Goal: Task Accomplishment & Management: Manage account settings

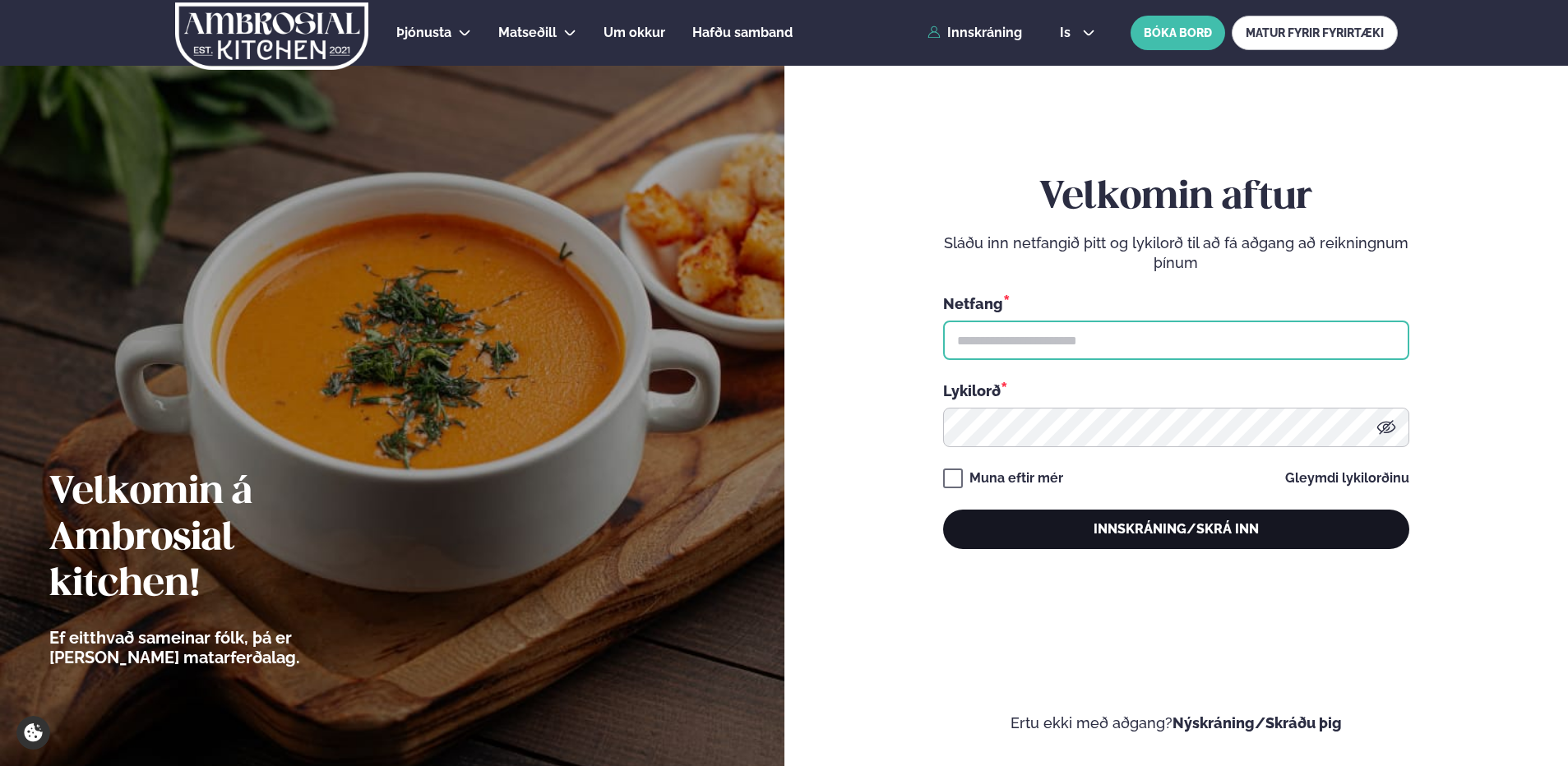
type input "**********"
click at [1251, 533] on button "Innskráning/Skrá inn" at bounding box center [1175, 529] width 466 height 39
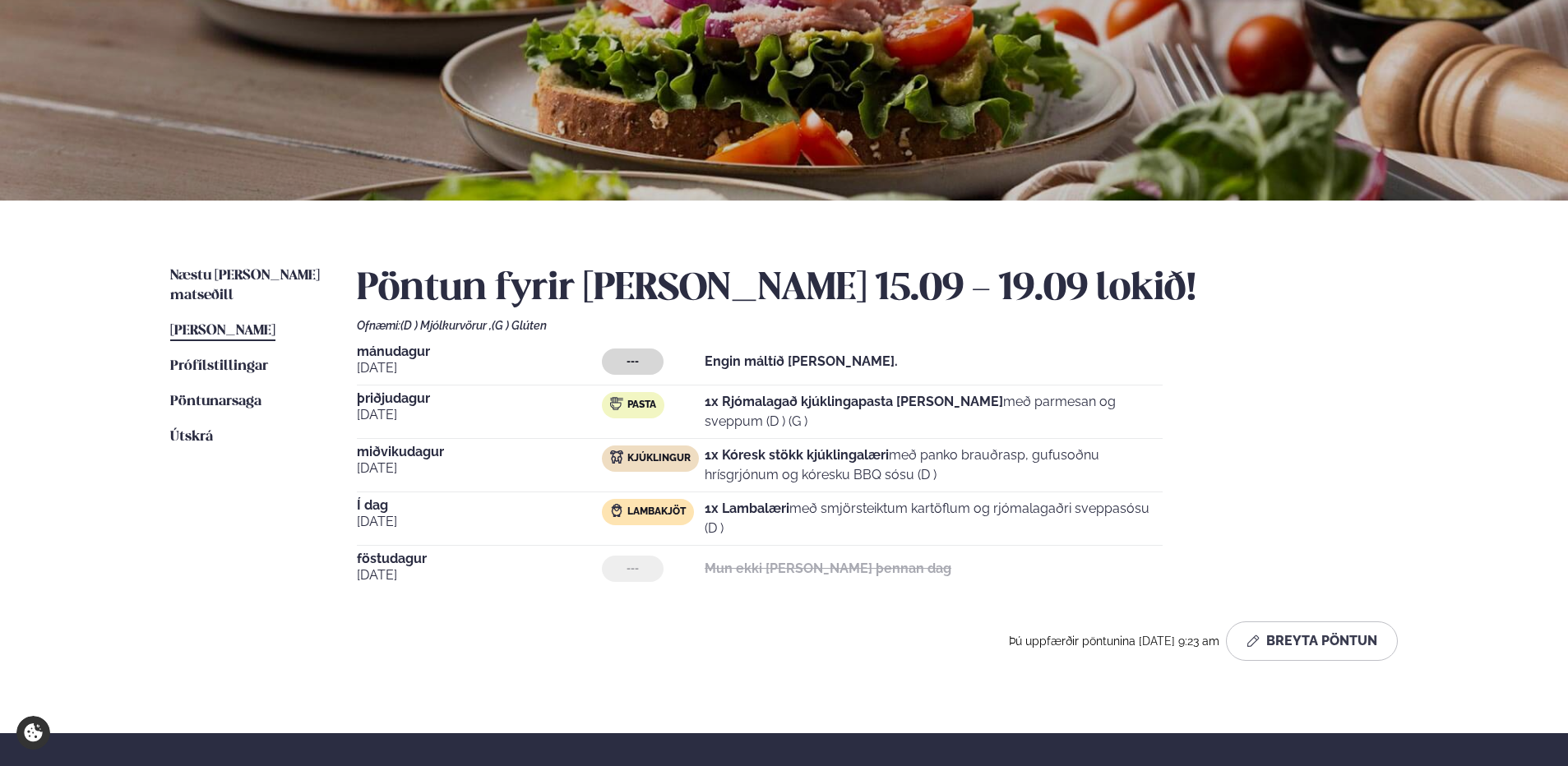
scroll to position [164, 0]
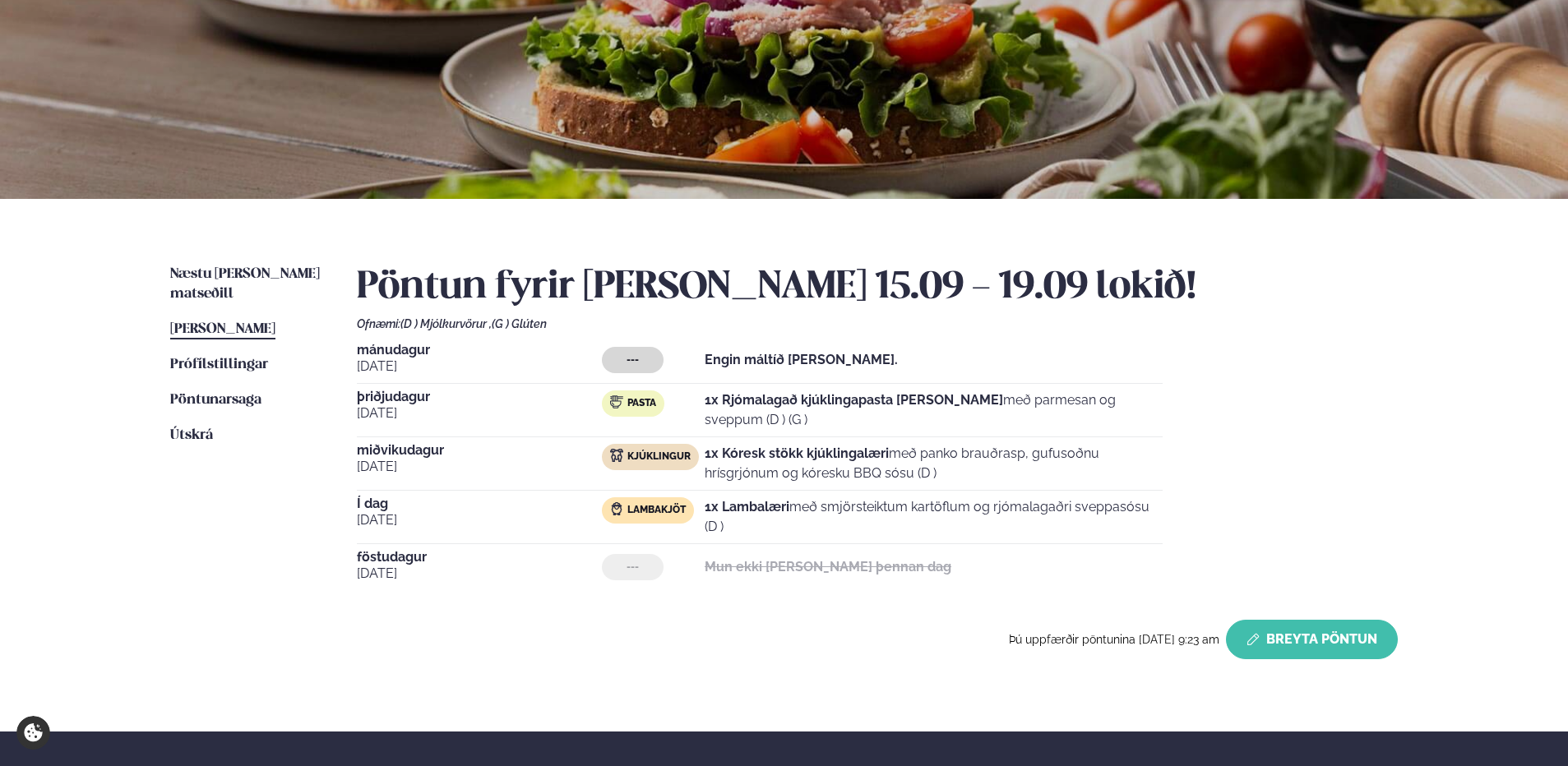
click at [1335, 638] on button "Breyta Pöntun" at bounding box center [1311, 639] width 172 height 39
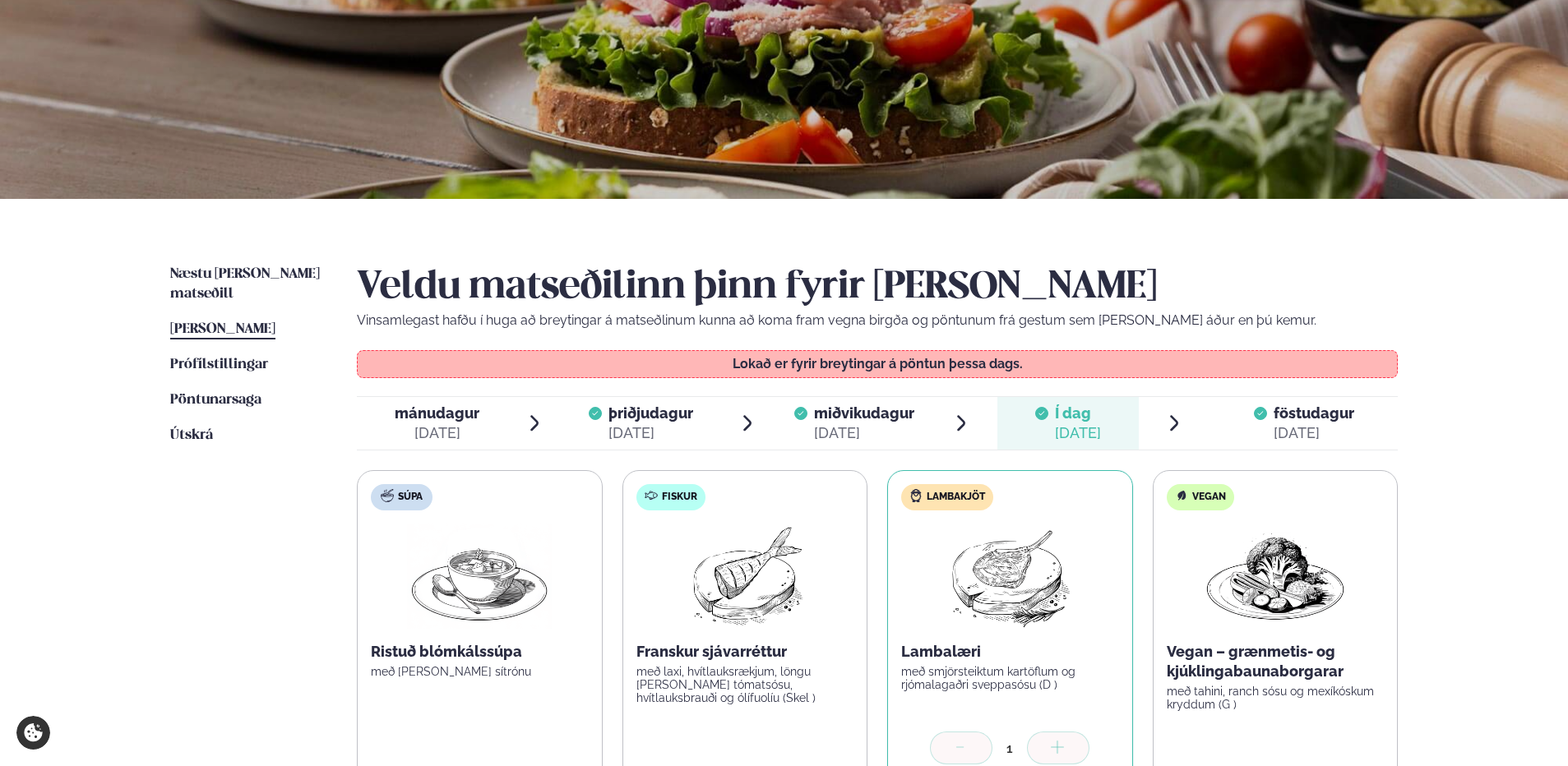
click at [1322, 416] on span "föstudagur" at bounding box center [1314, 413] width 81 height 18
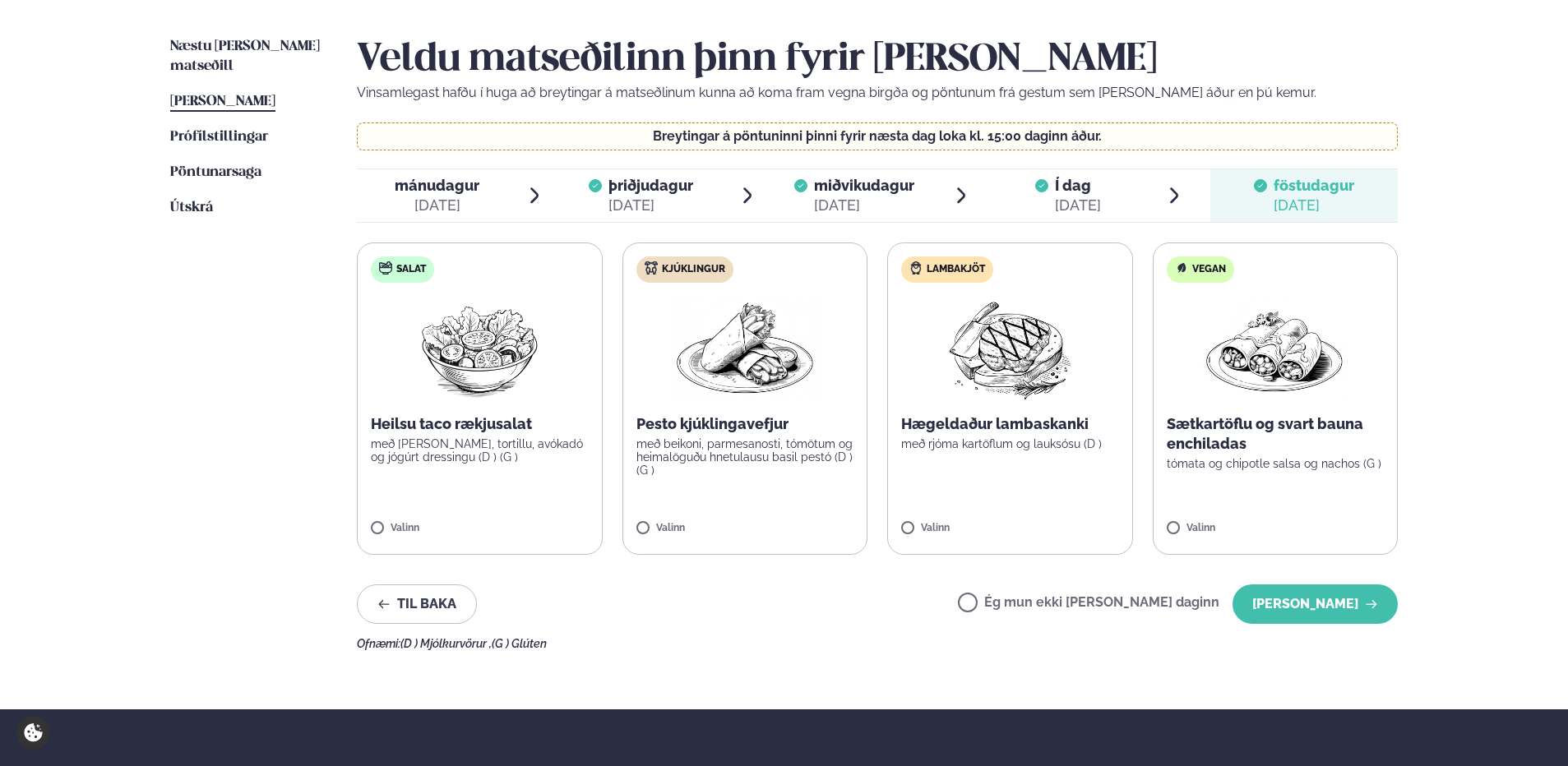
scroll to position [411, 0]
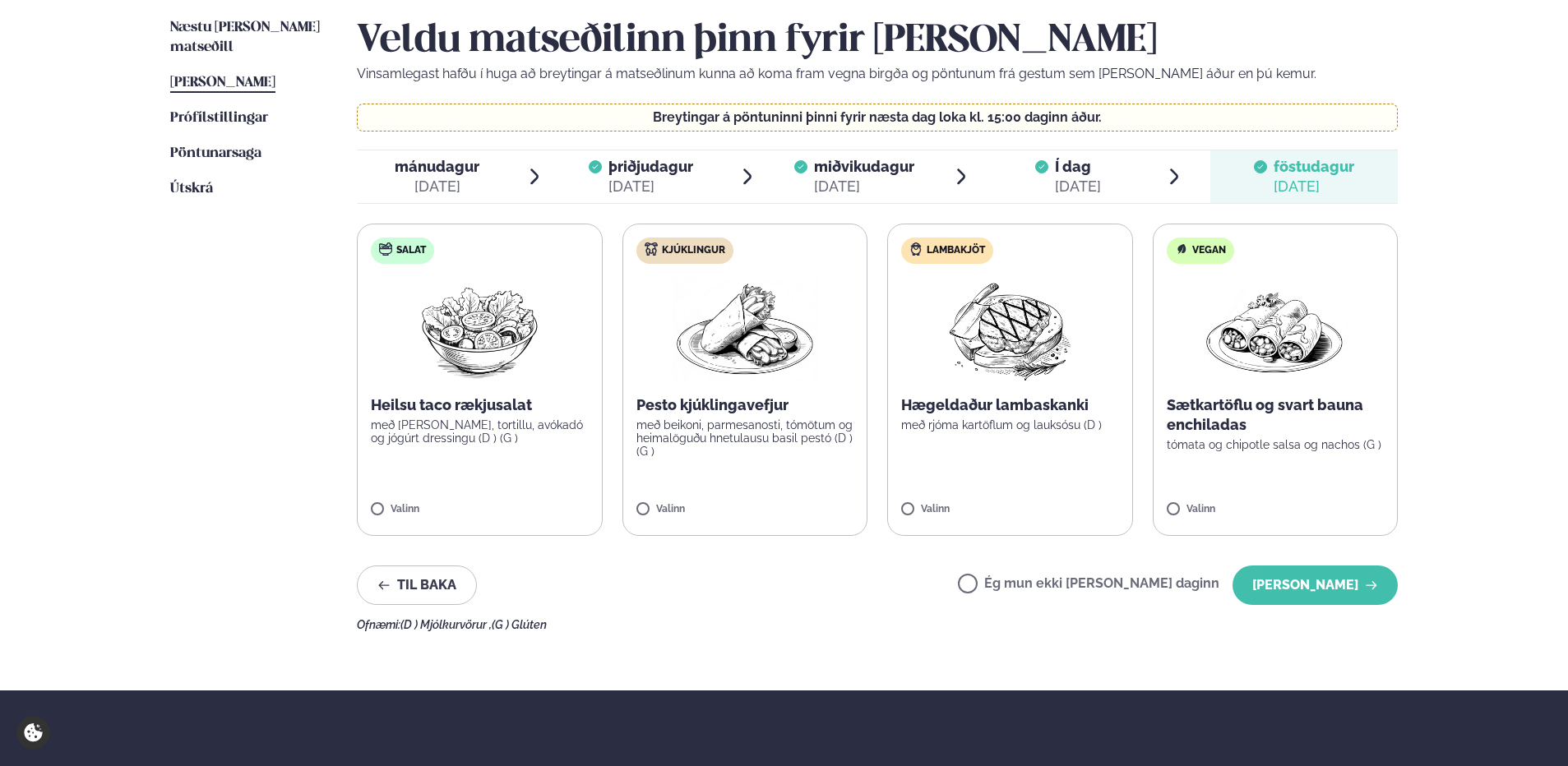
click at [1093, 177] on div "[DATE]" at bounding box center [1077, 187] width 46 height 20
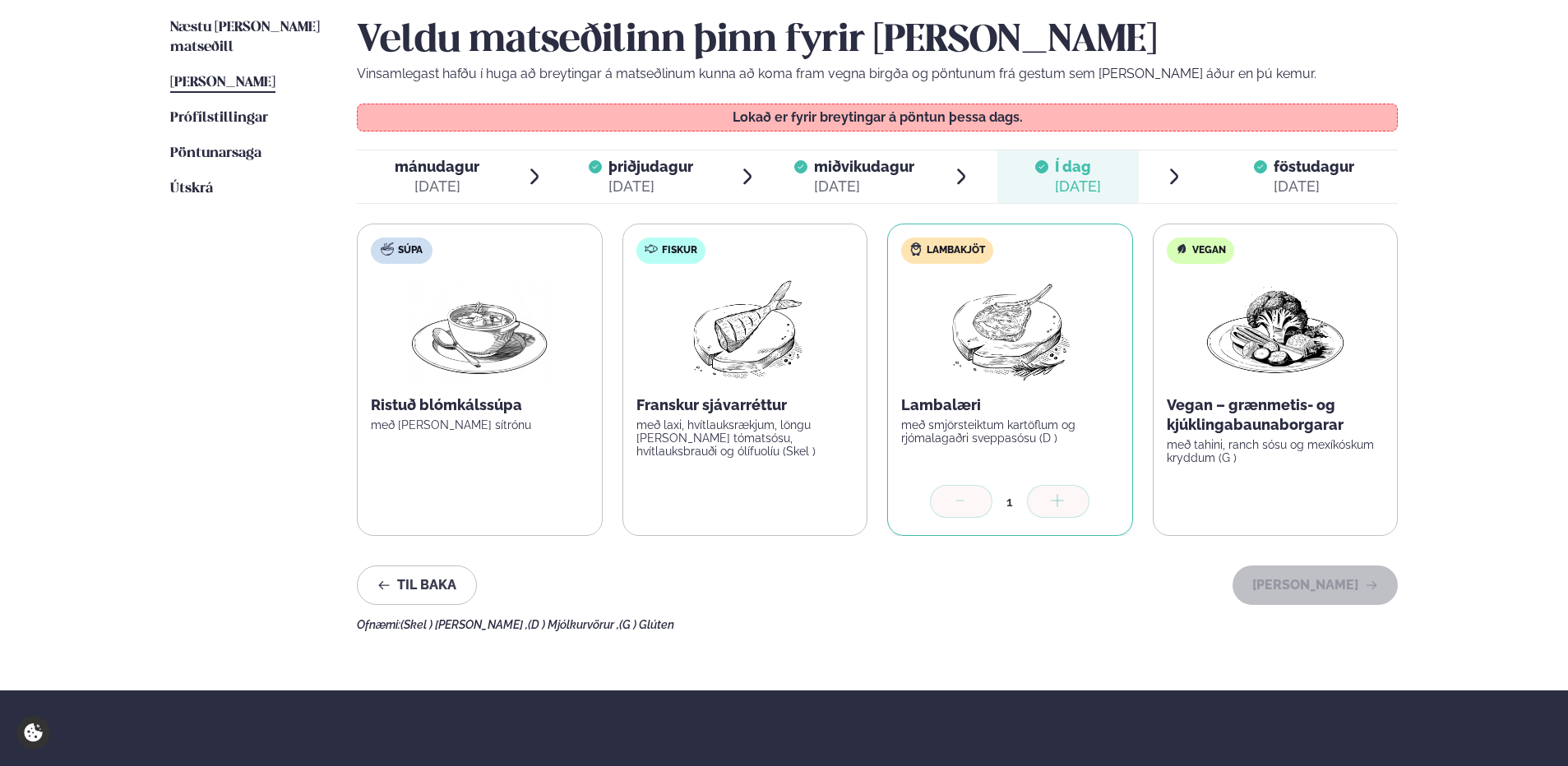
click at [1276, 176] on div "föstudagur fös." at bounding box center [1314, 167] width 81 height 20
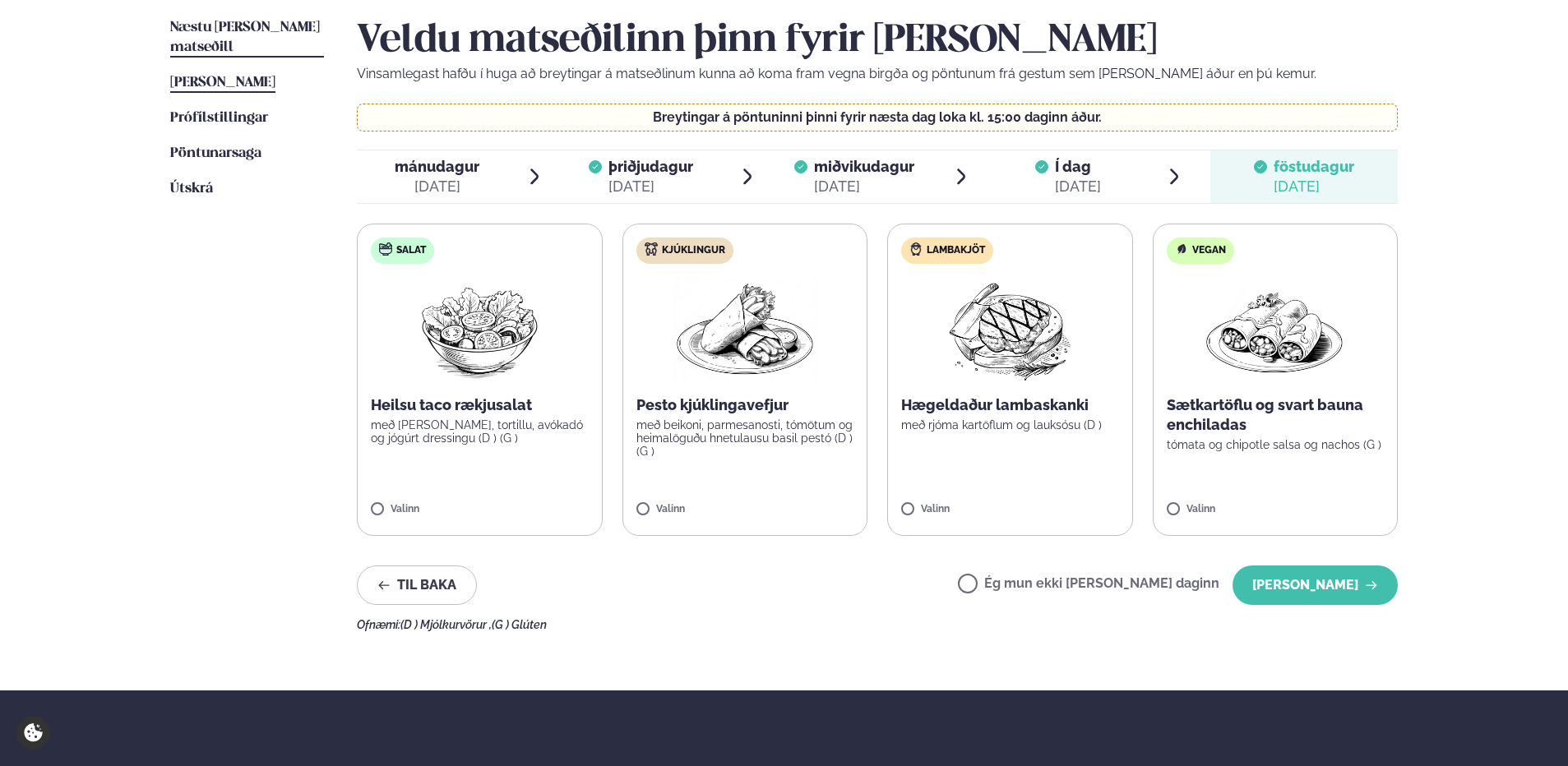
click at [292, 27] on span "Næstu [PERSON_NAME] matseðill" at bounding box center [244, 37] width 149 height 33
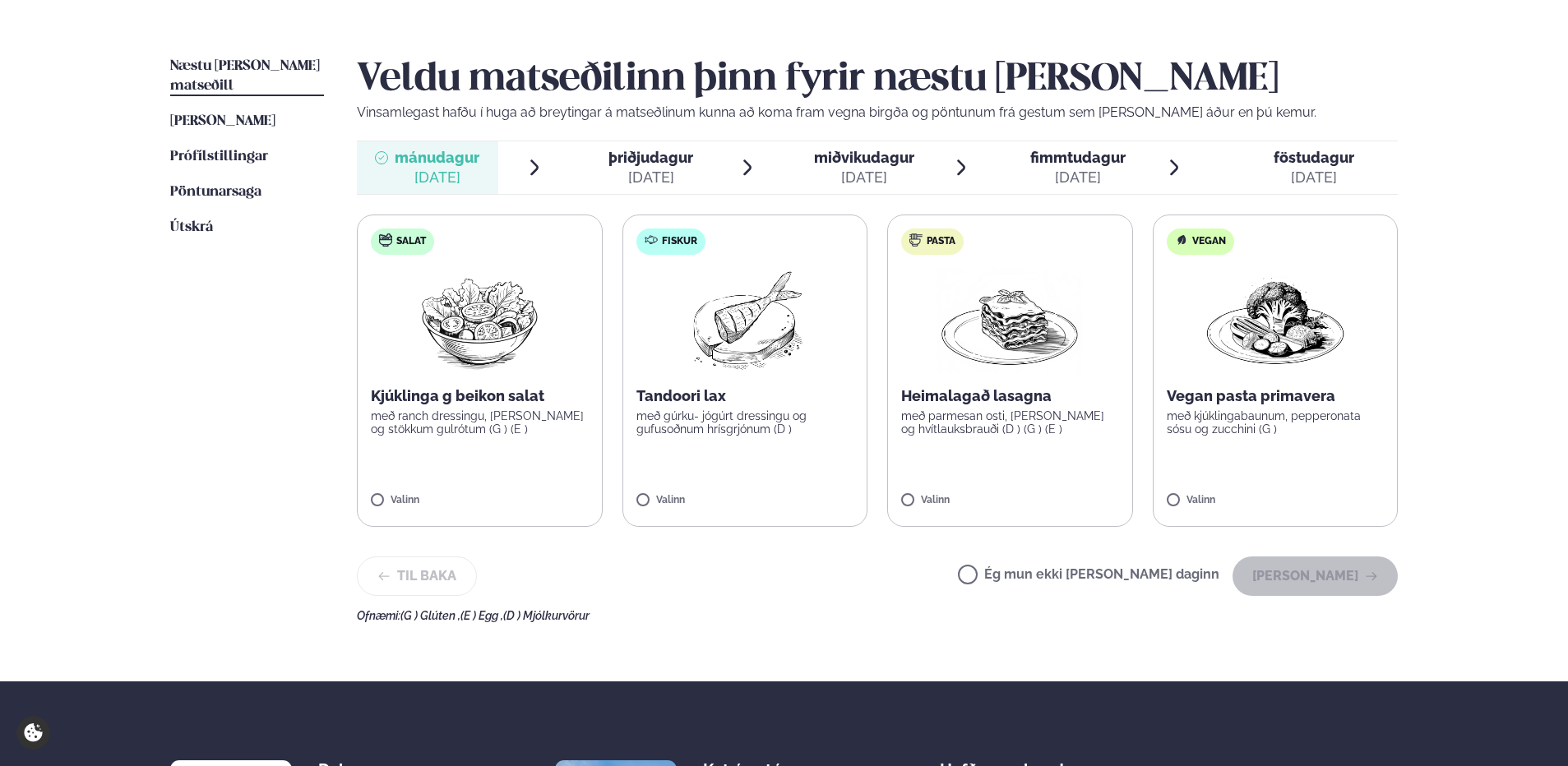
scroll to position [411, 0]
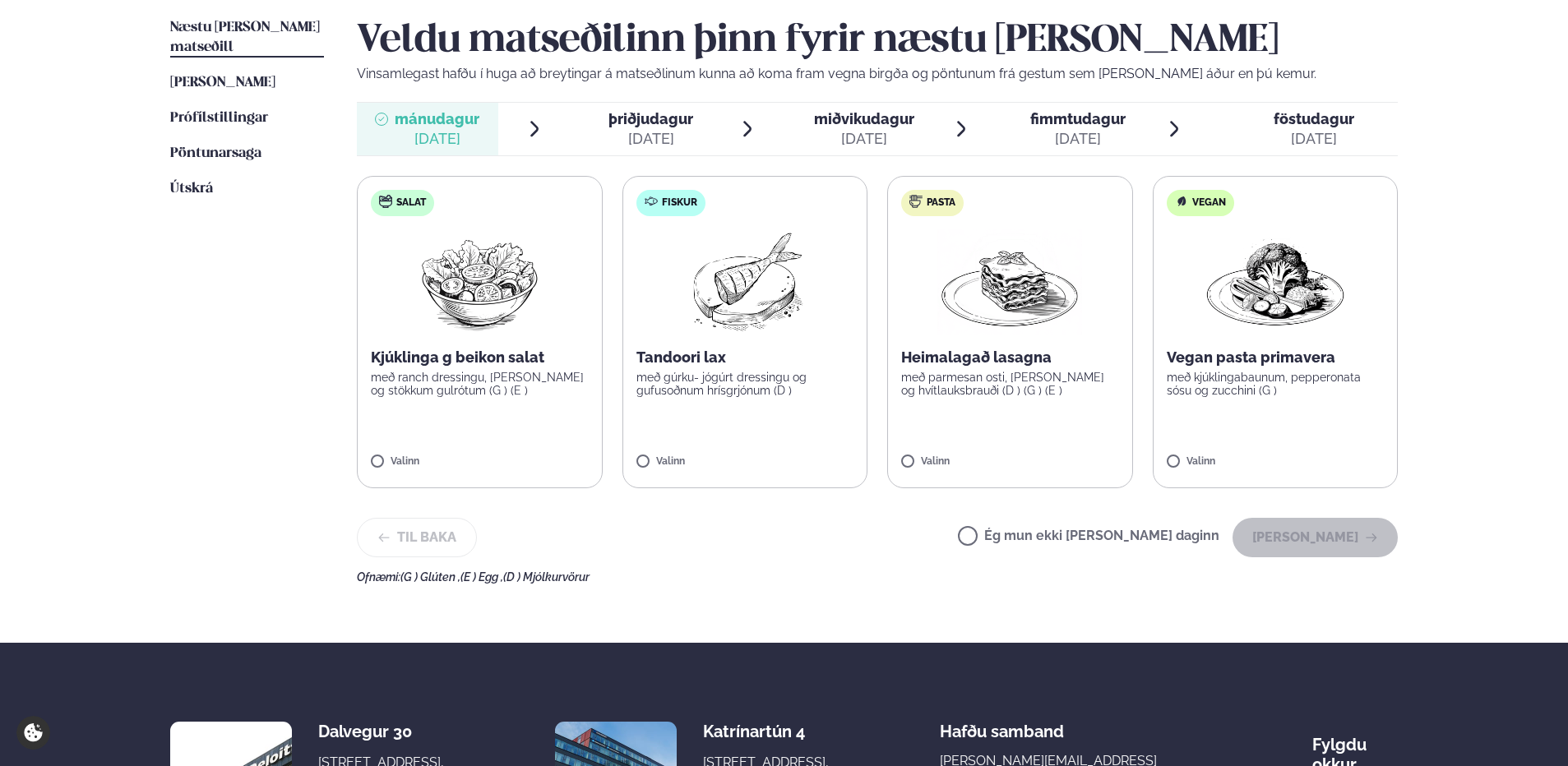
click at [640, 125] on span "þriðjudagur" at bounding box center [651, 119] width 84 height 18
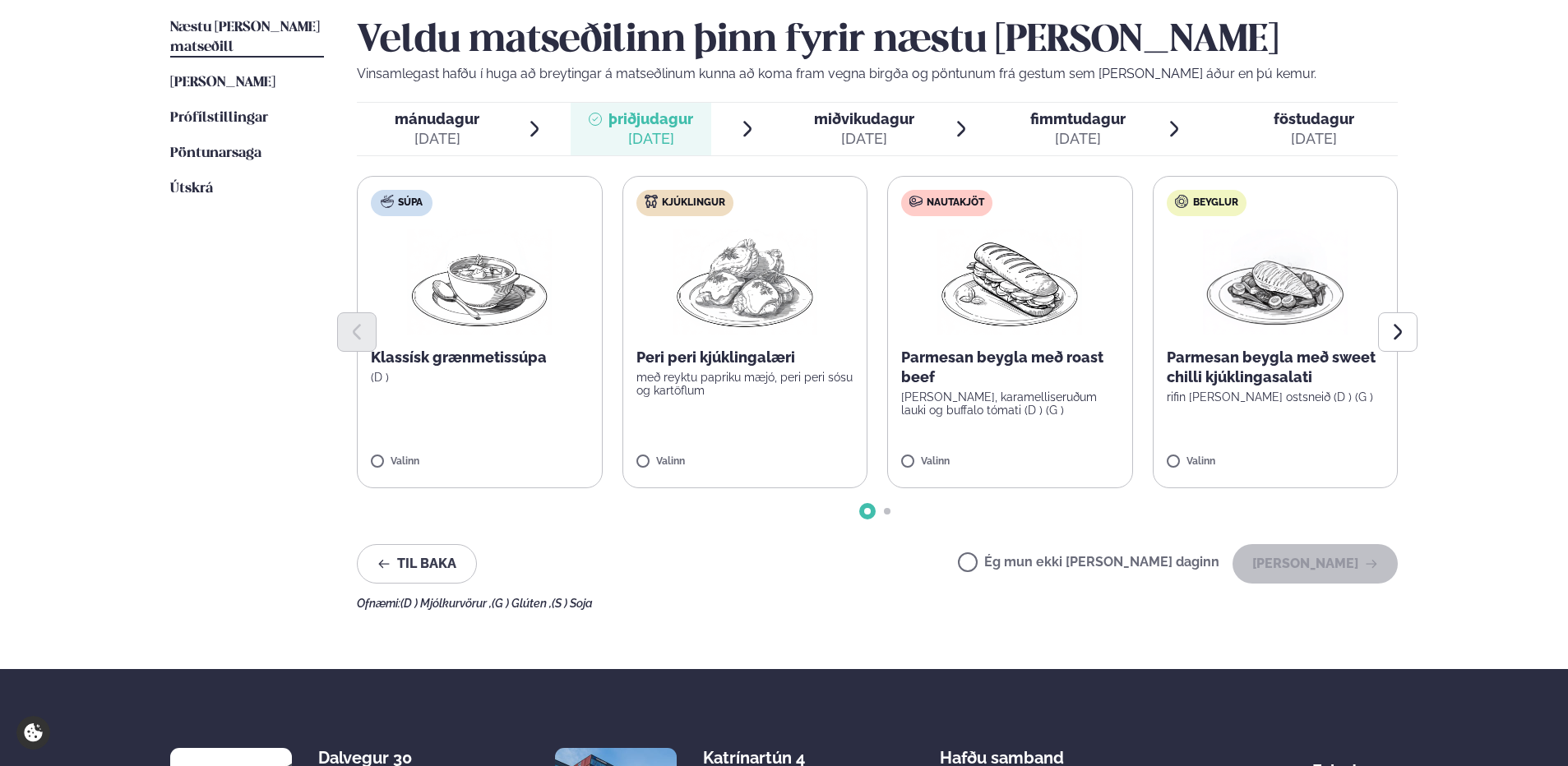
click at [848, 123] on span "miðvikudagur" at bounding box center [864, 119] width 100 height 18
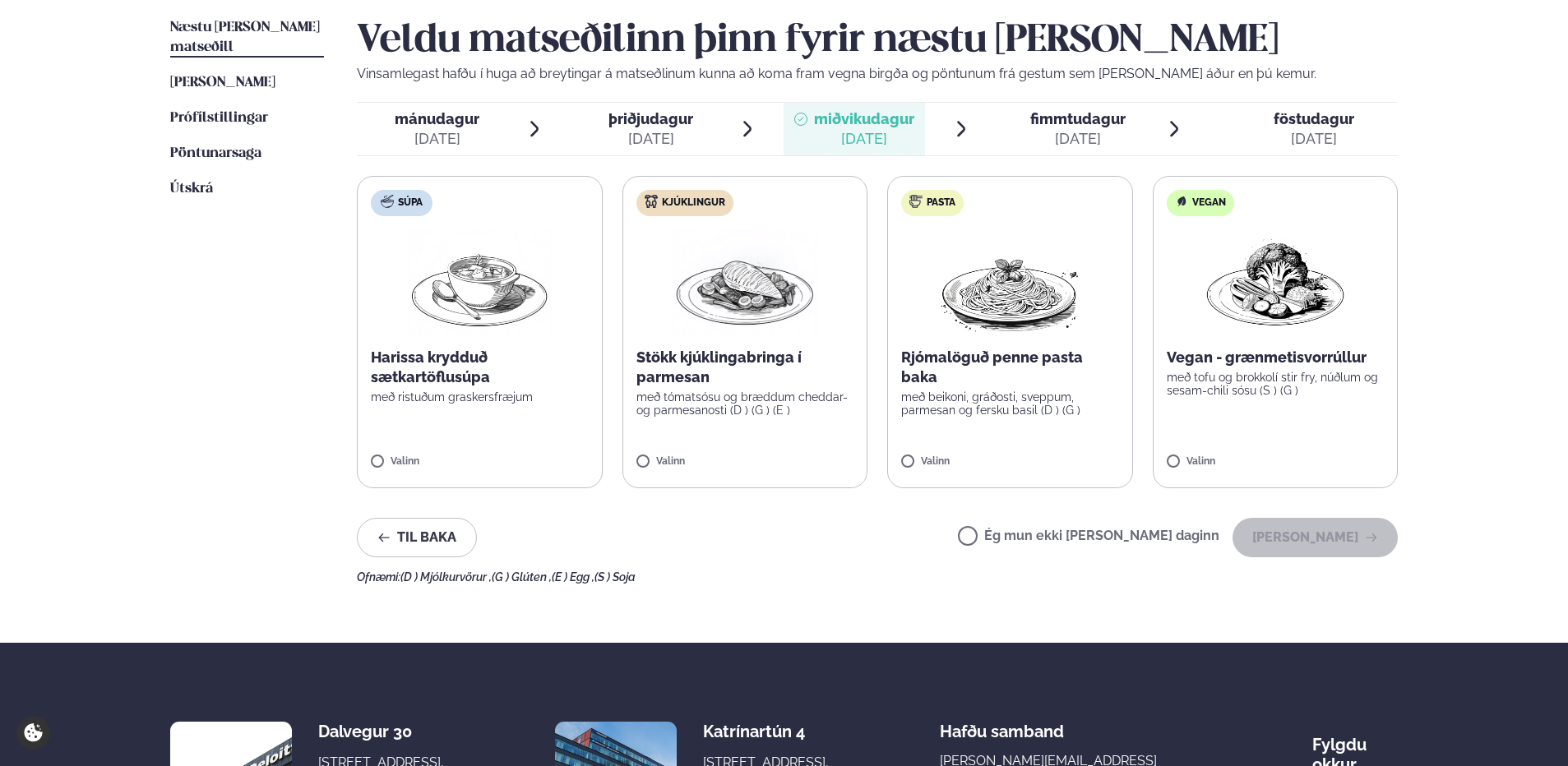
click at [1099, 124] on span "fimmtudagur" at bounding box center [1077, 119] width 95 height 18
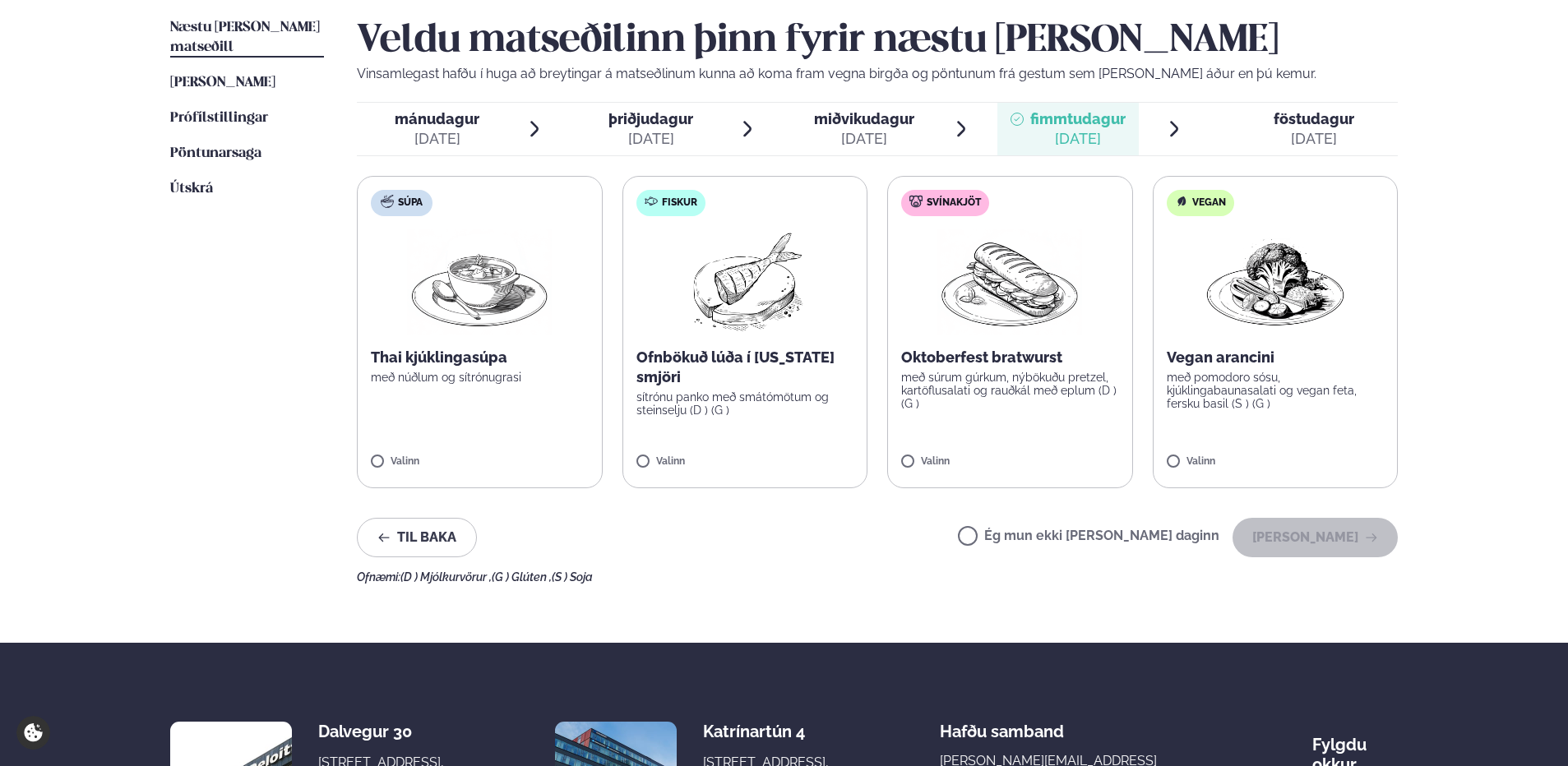
click at [1305, 114] on span "föstudagur" at bounding box center [1314, 119] width 81 height 18
